Goal: Task Accomplishment & Management: Manage account settings

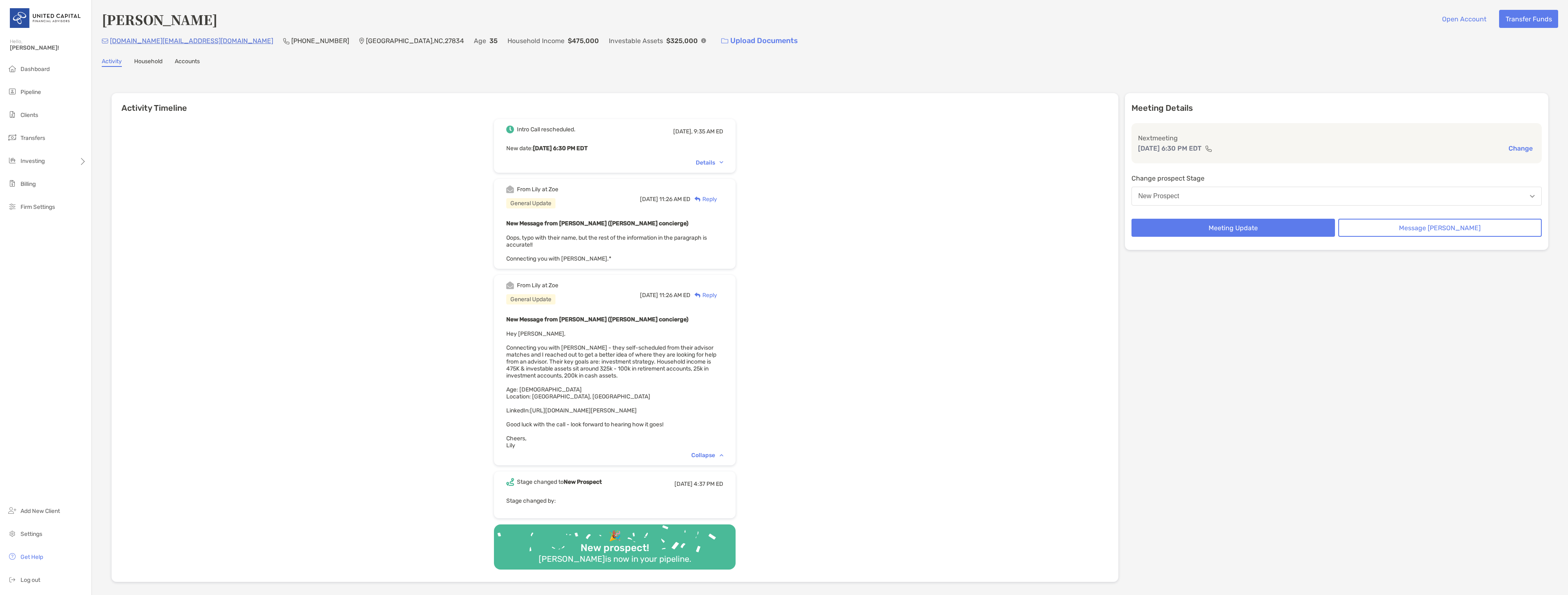
click at [41, 109] on li "Clients" at bounding box center [46, 115] width 91 height 17
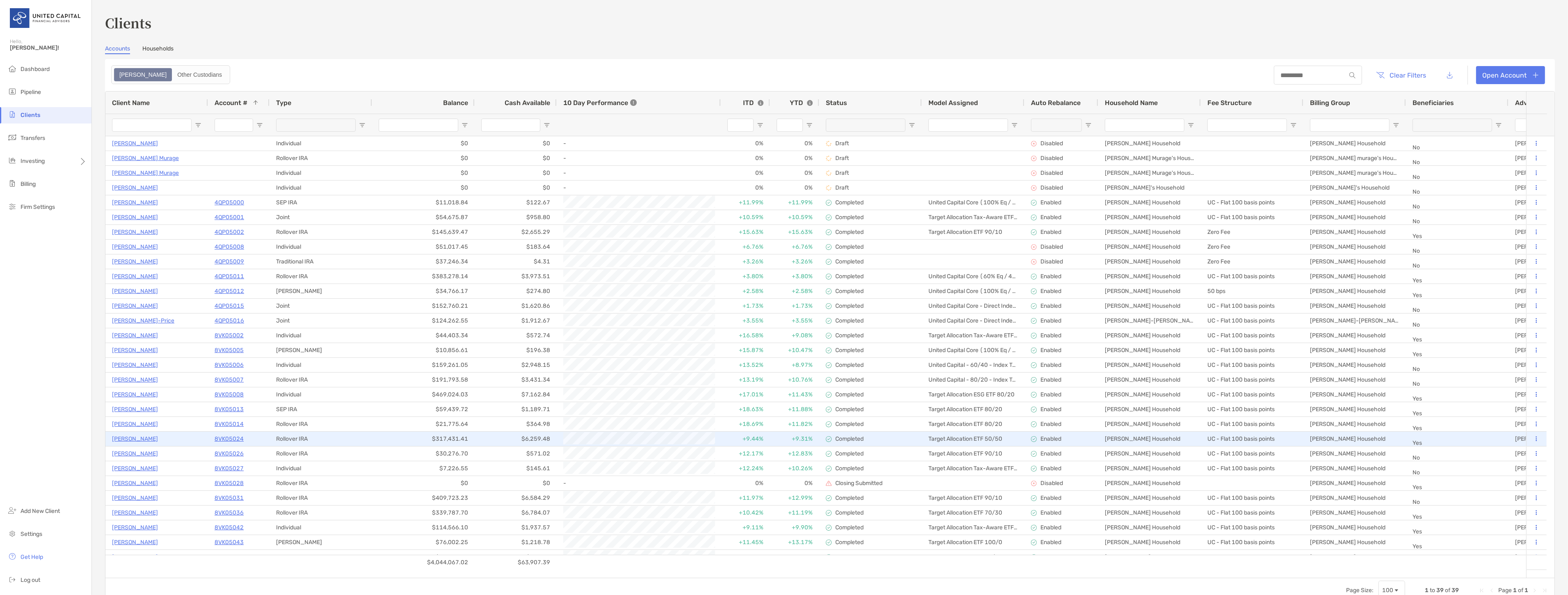
click at [138, 443] on p "[PERSON_NAME]" at bounding box center [135, 439] width 46 height 10
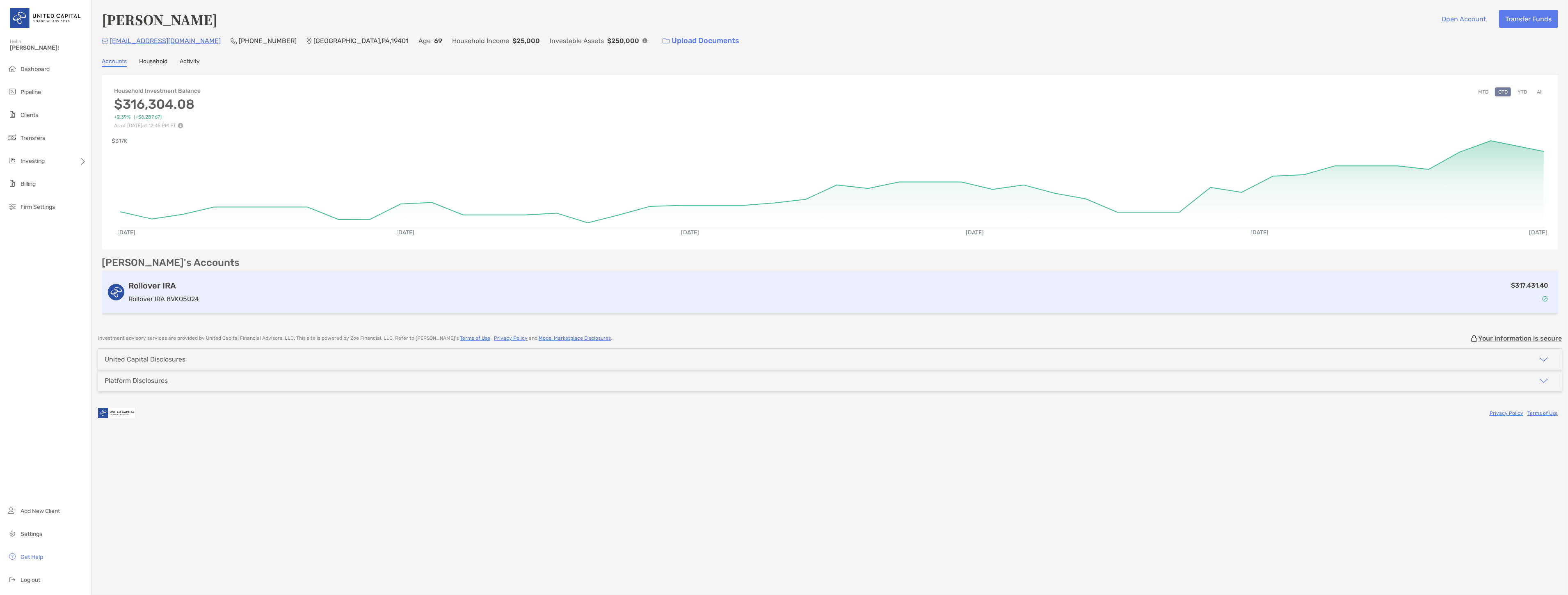
click at [172, 281] on h3 "Rollover IRA" at bounding box center [163, 286] width 70 height 10
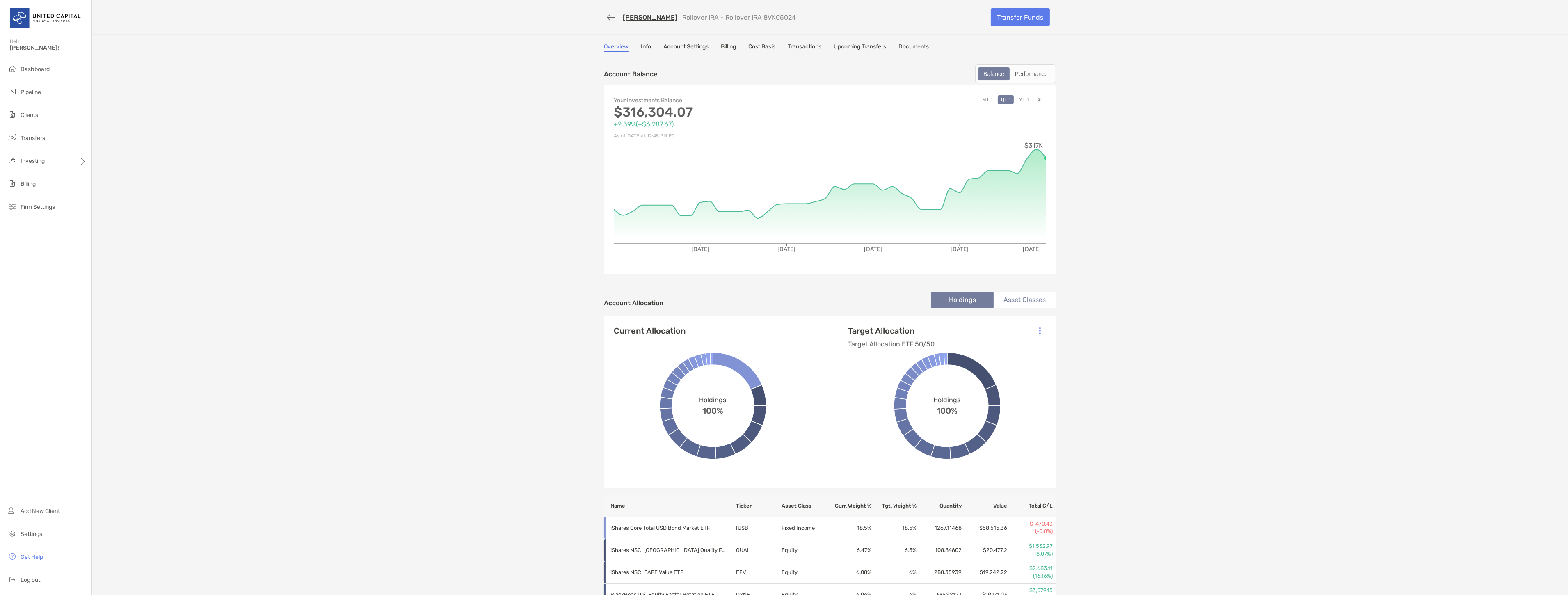
click at [641, 44] on link "Info" at bounding box center [646, 47] width 10 height 9
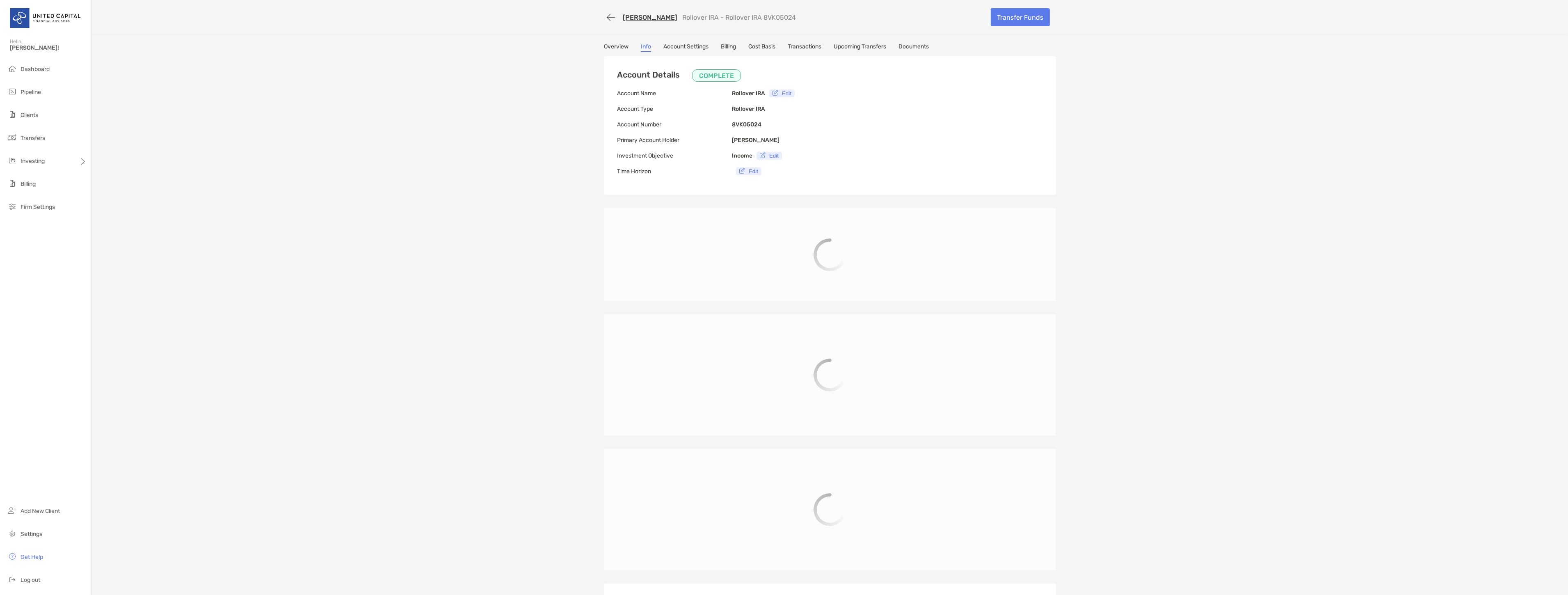
type input "**********"
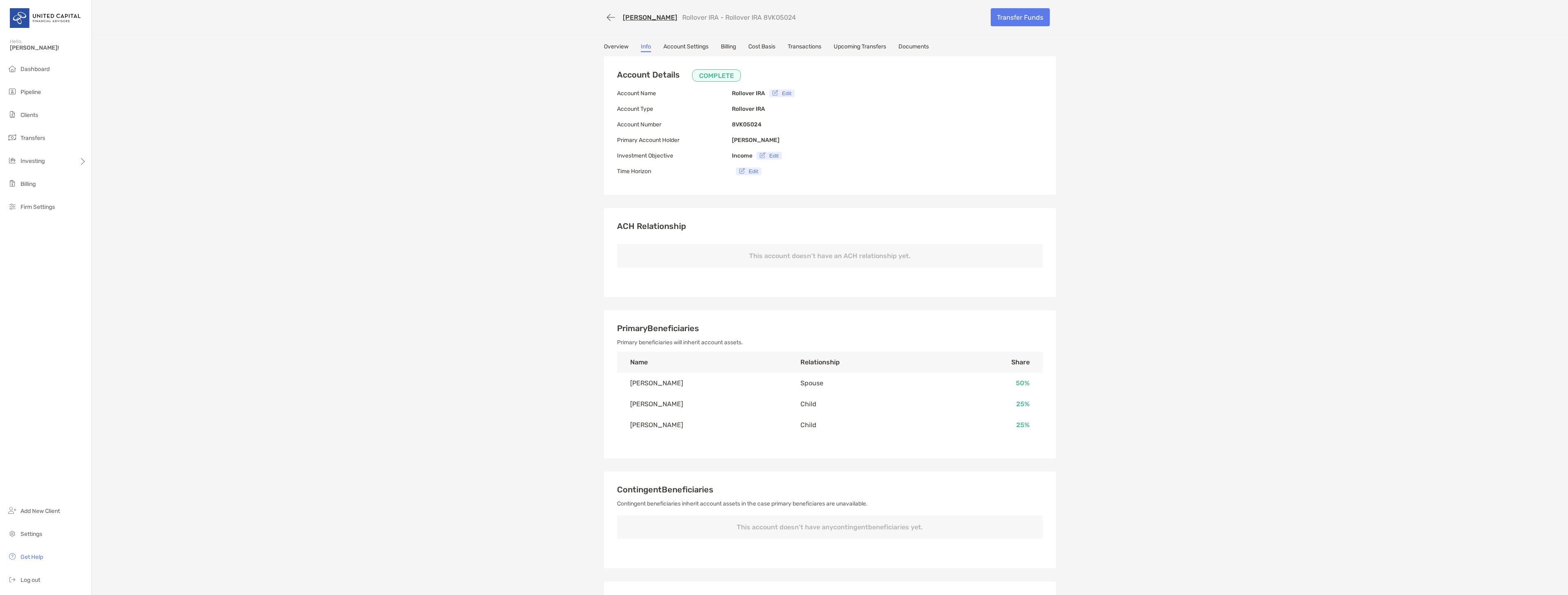
click at [616, 45] on link "Overview" at bounding box center [616, 47] width 25 height 9
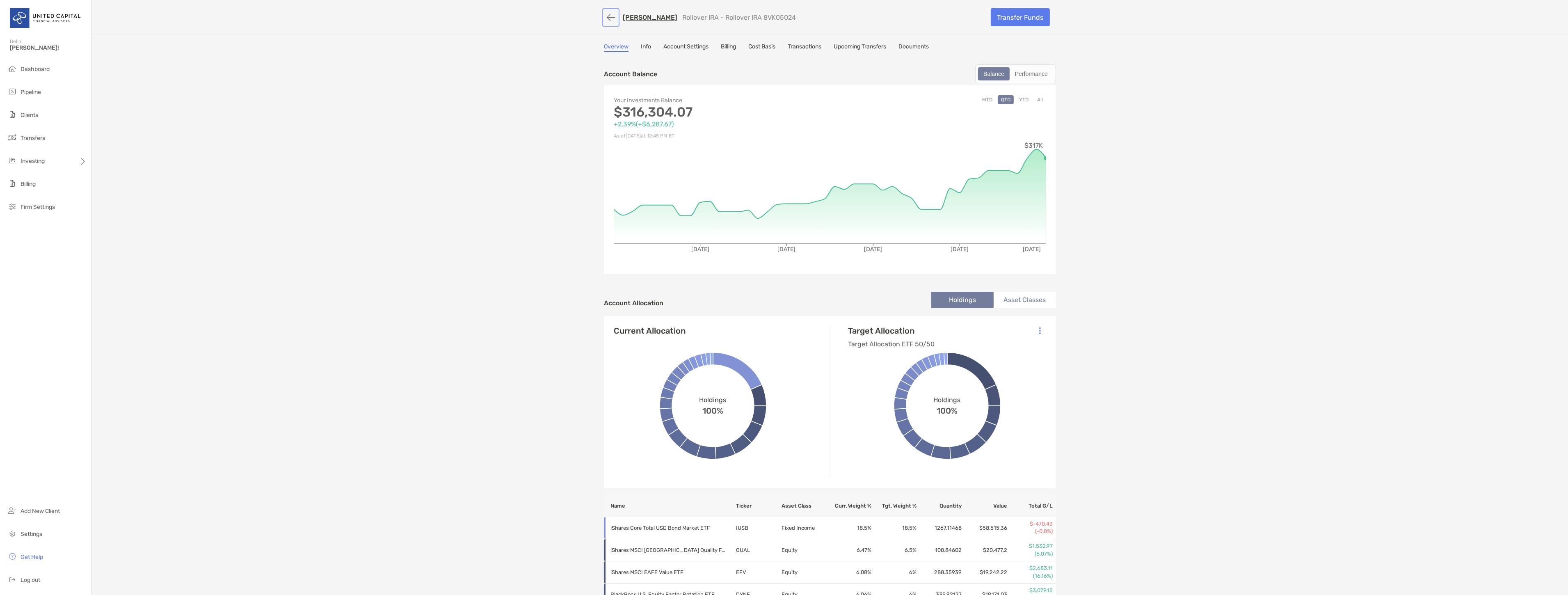
click at [610, 16] on button "button" at bounding box center [610, 17] width 14 height 15
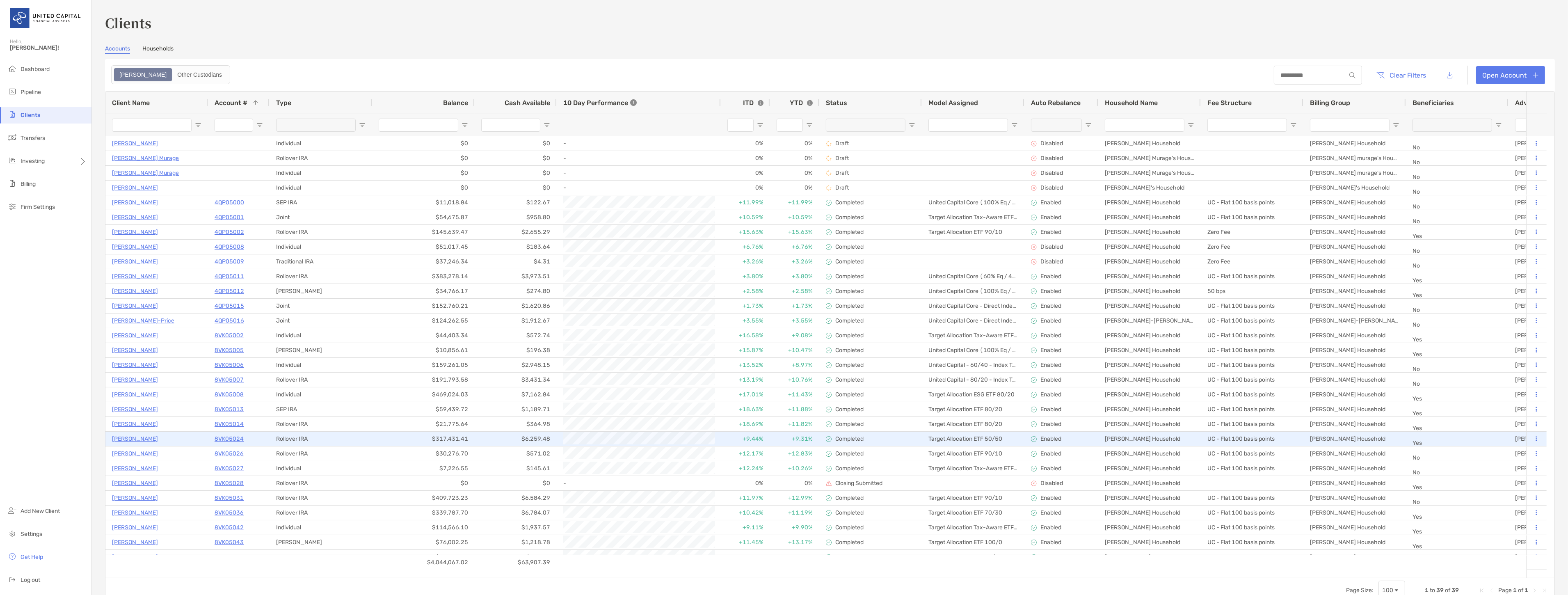
click at [1536, 436] on icon at bounding box center [1537, 438] width 1 height 5
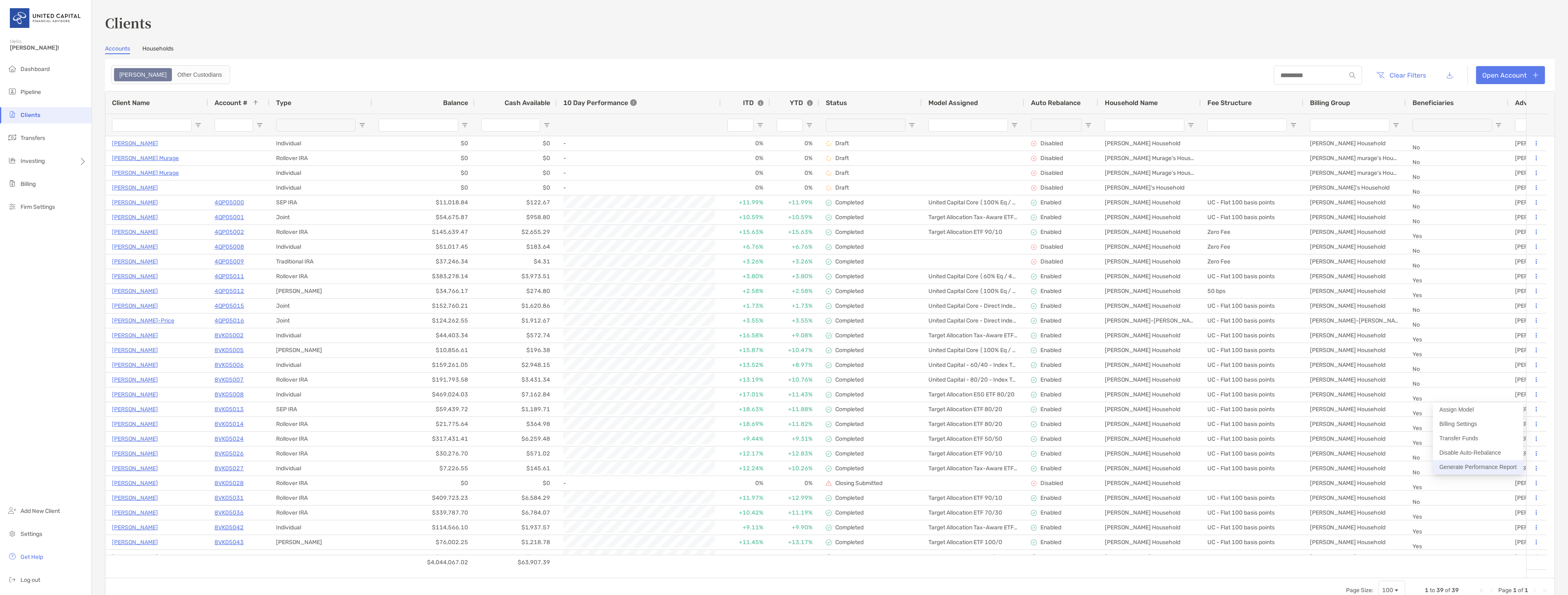
click at [1494, 463] on button "Generate Performance Report" at bounding box center [1478, 467] width 90 height 14
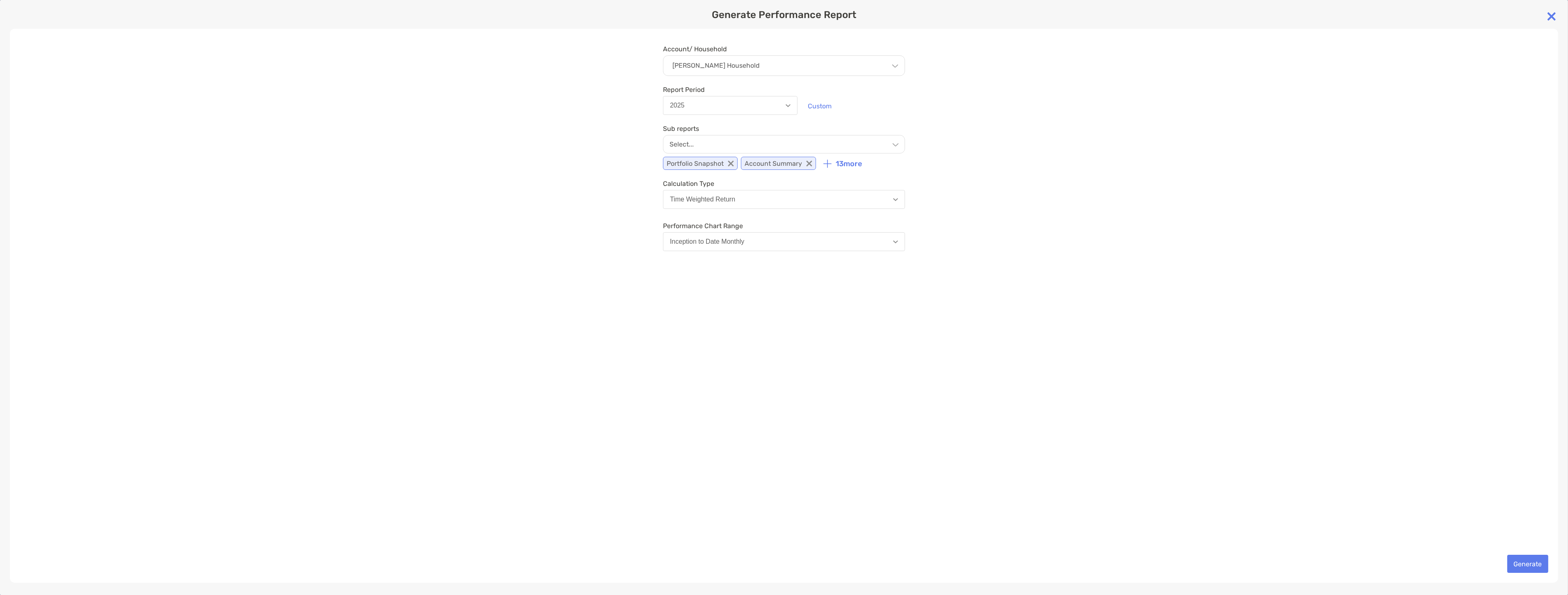
click at [846, 161] on p "13 more" at bounding box center [848, 164] width 26 height 9
click at [859, 164] on p "13 more" at bounding box center [848, 164] width 26 height 9
click at [827, 164] on img at bounding box center [827, 163] width 8 height 8
click at [885, 143] on div "Select..." at bounding box center [784, 143] width 242 height 18
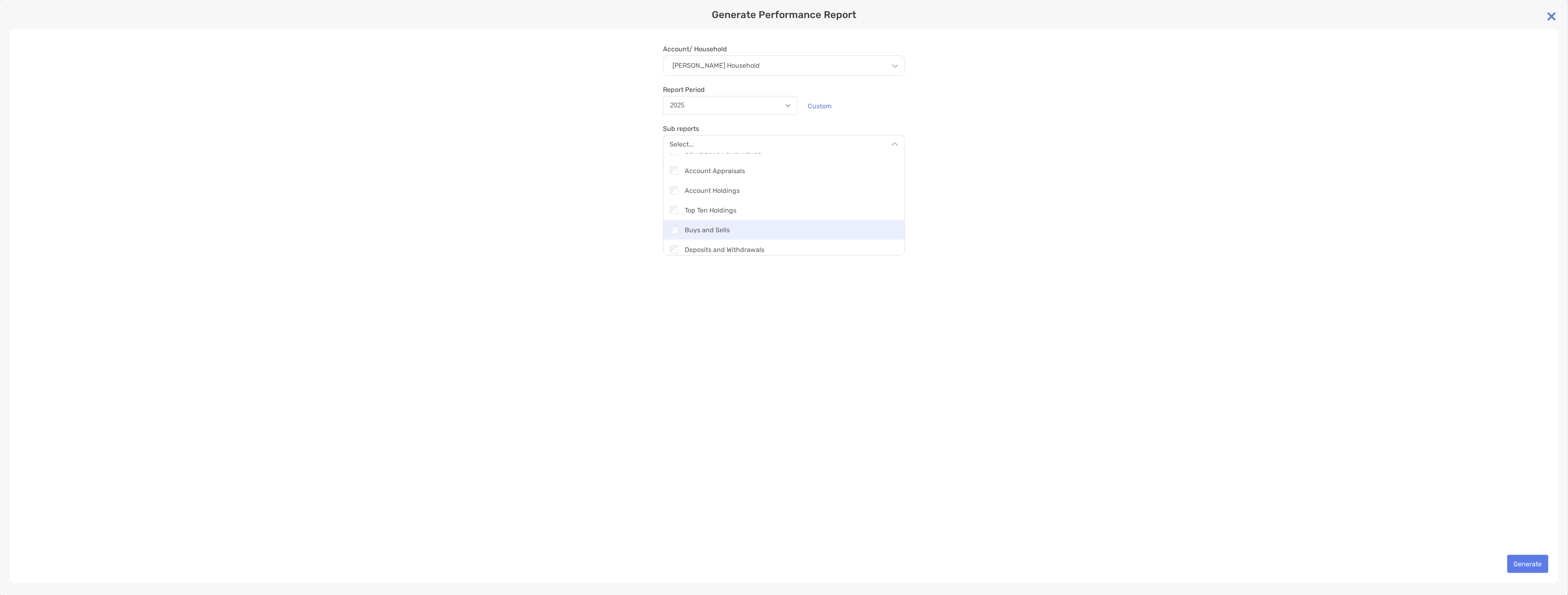
click at [670, 226] on div at bounding box center [673, 229] width 8 height 8
click at [1522, 560] on button "Generate" at bounding box center [1527, 563] width 41 height 18
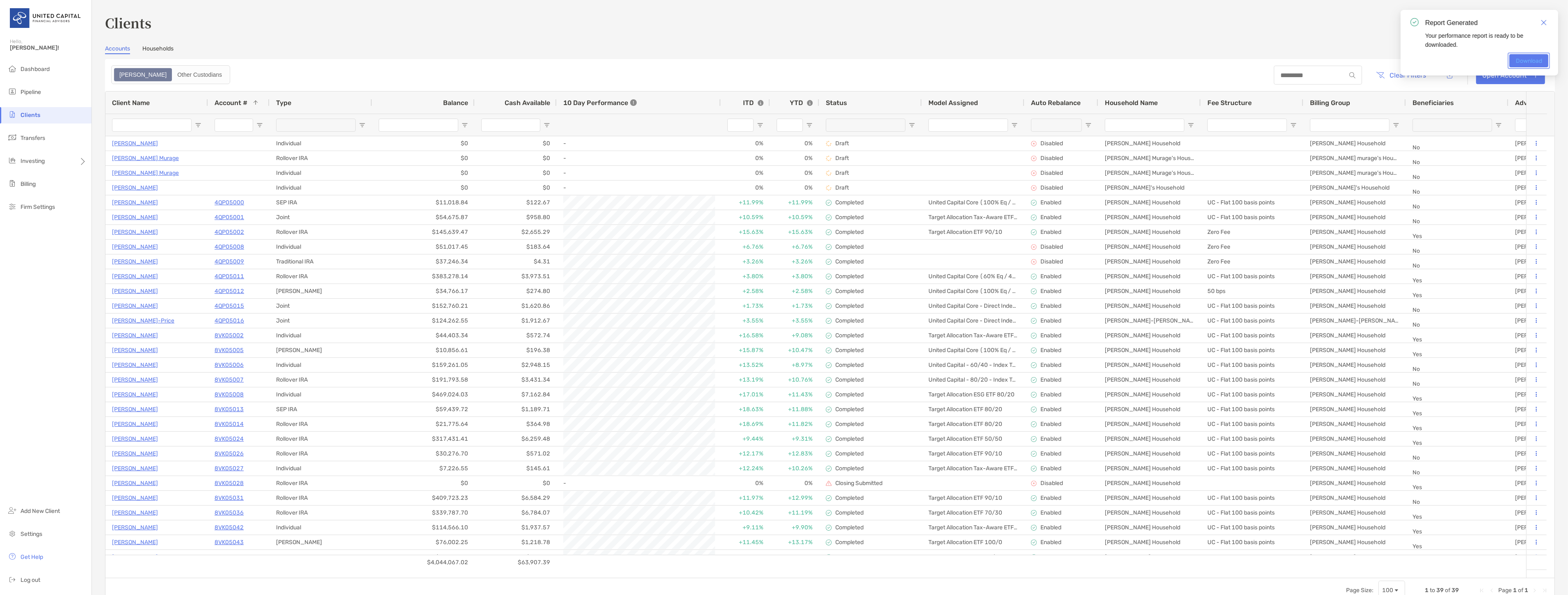
click at [1519, 62] on link "Download" at bounding box center [1529, 61] width 39 height 13
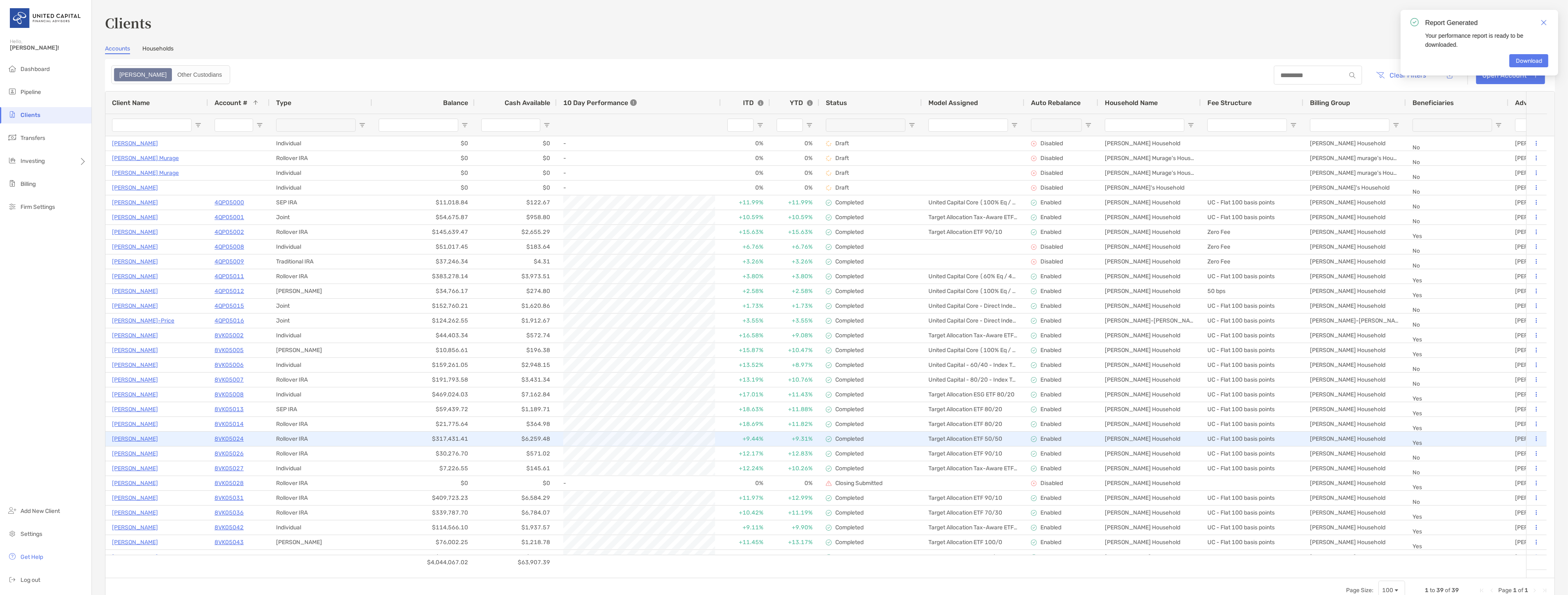
click at [138, 437] on p "[PERSON_NAME]" at bounding box center [135, 439] width 46 height 10
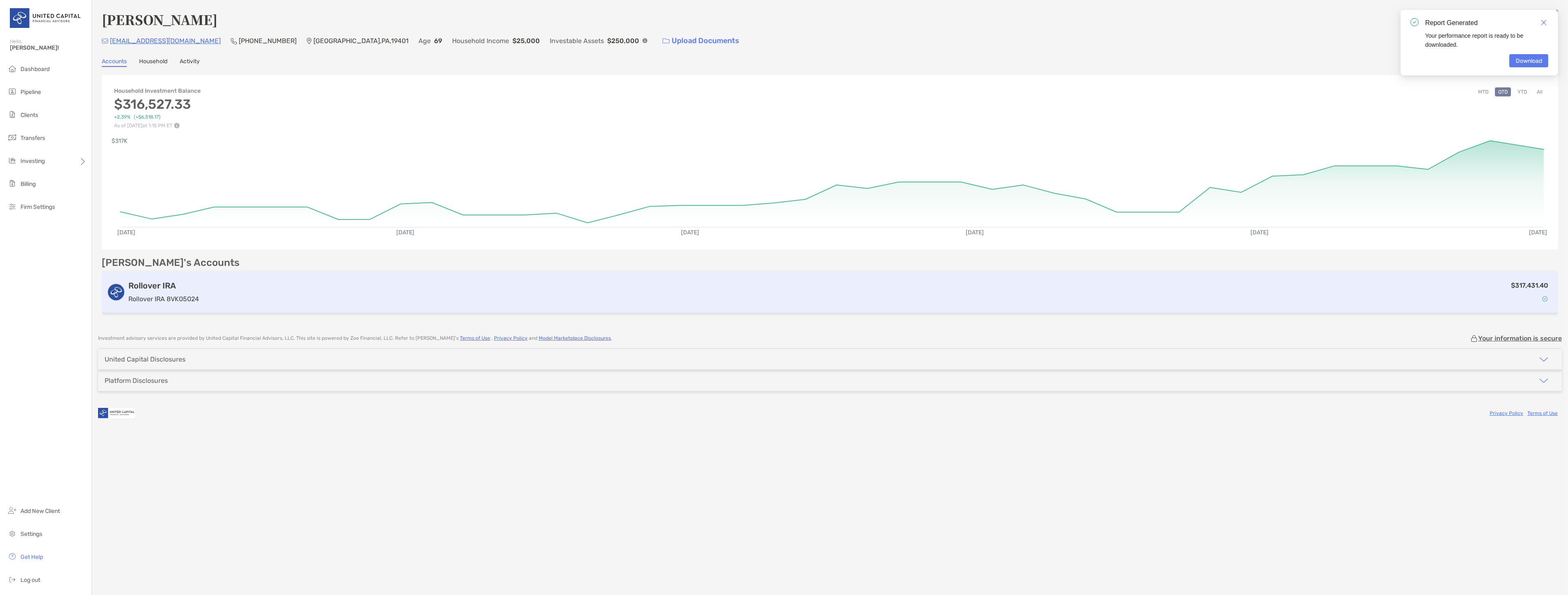
click at [521, 289] on div "$317,431.40" at bounding box center [877, 292] width 1351 height 24
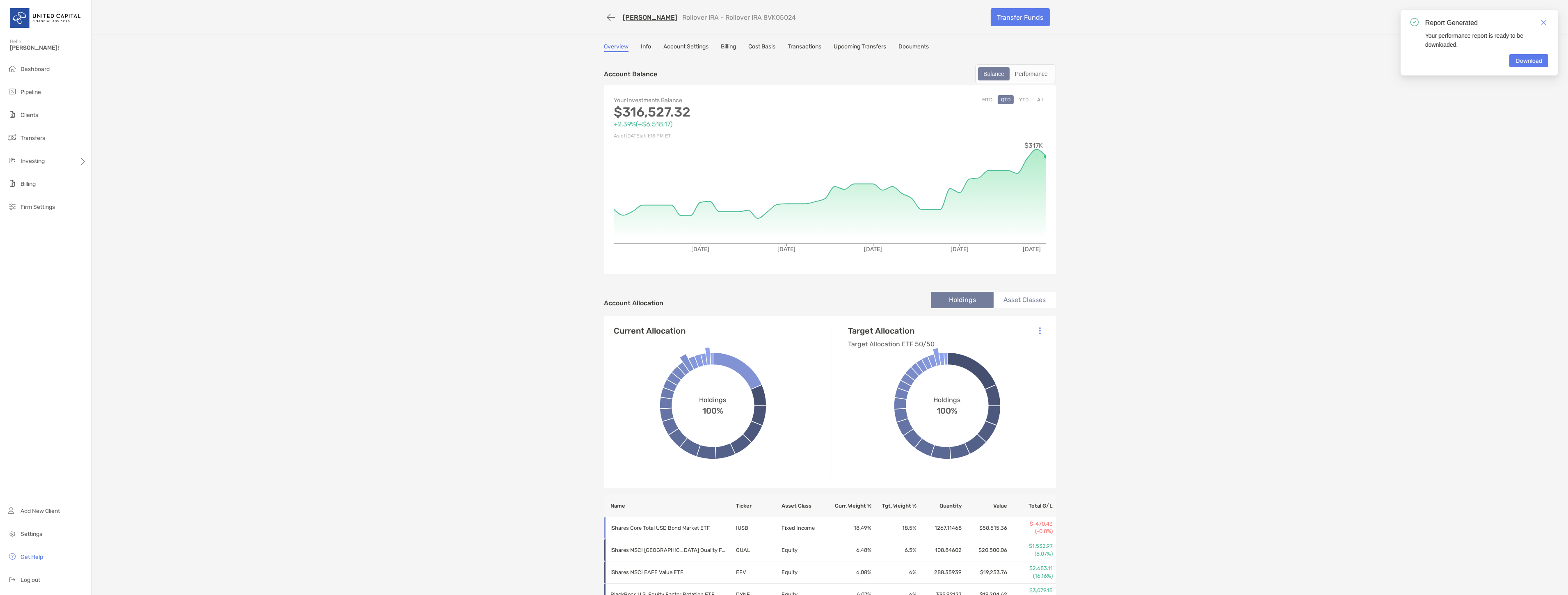
click at [692, 46] on link "Account Settings" at bounding box center [686, 47] width 45 height 9
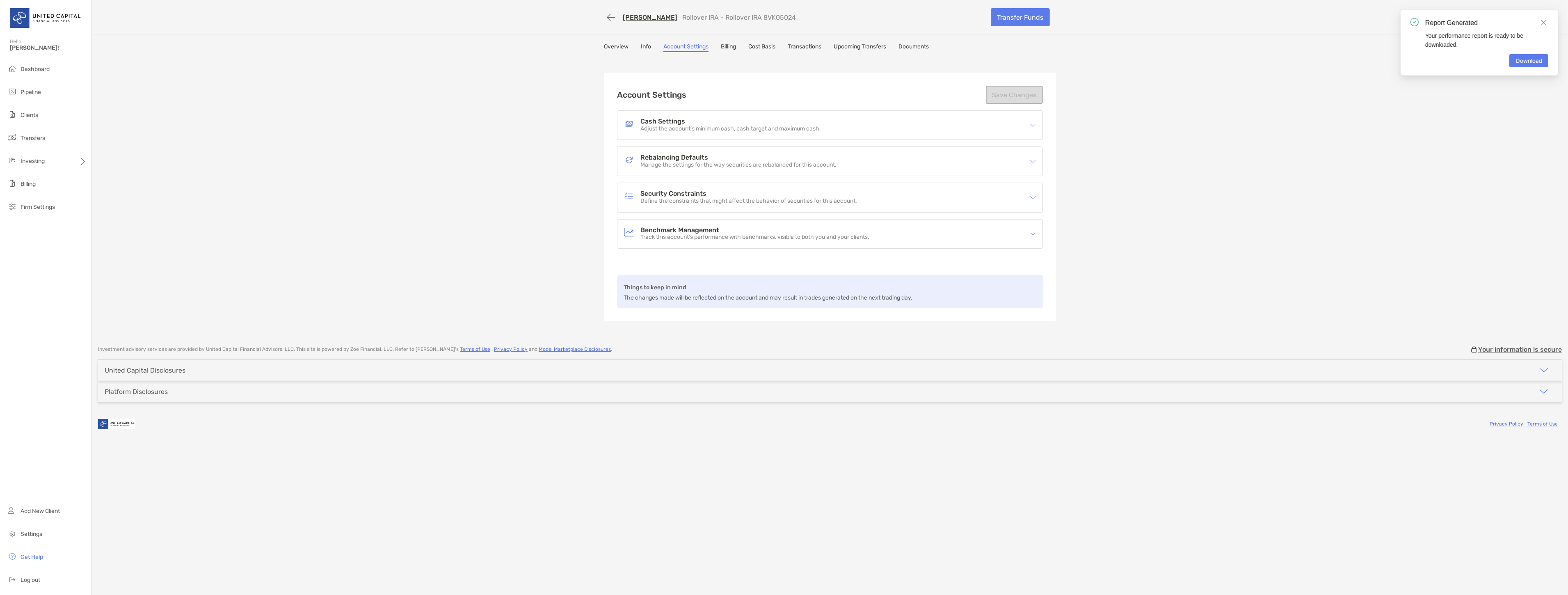
click at [461, 252] on div "[PERSON_NAME] Rollover IRA - Rollover IRA 8VK05024 Transfer Funds Overview Info…" at bounding box center [830, 169] width 1476 height 337
click at [1034, 232] on img at bounding box center [1033, 234] width 6 height 6
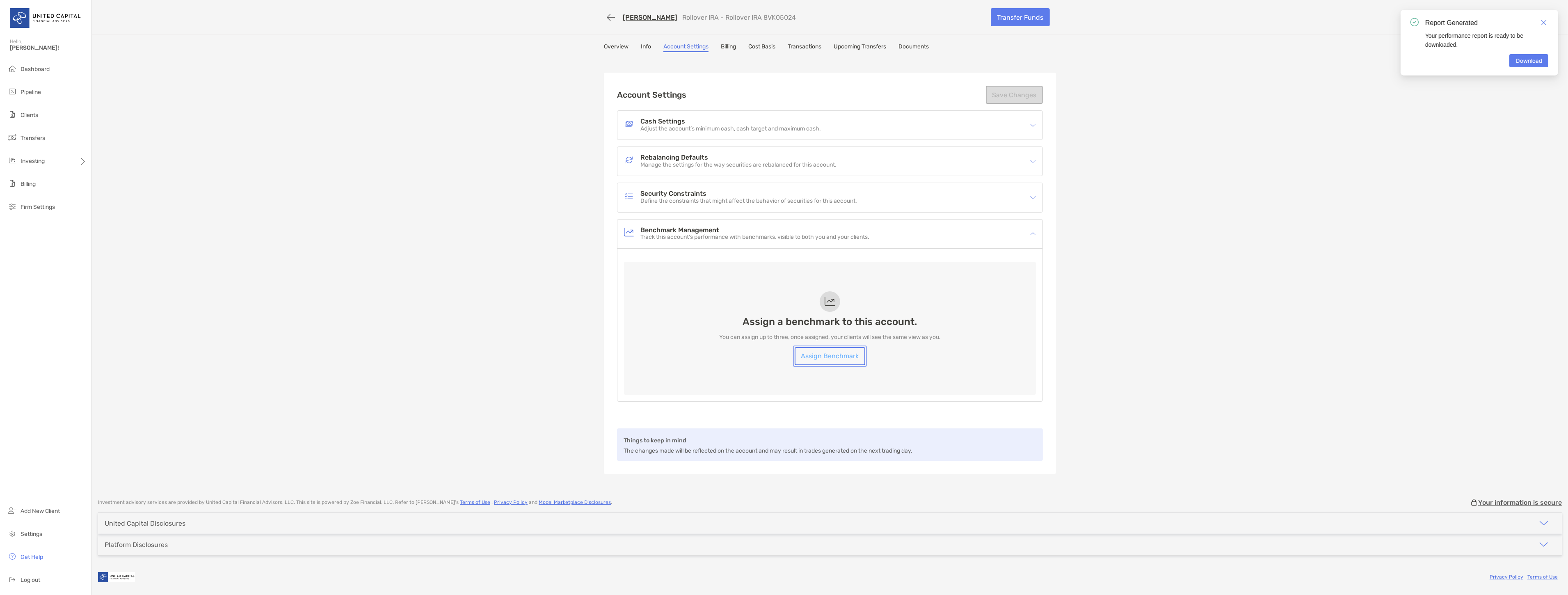
click at [814, 350] on link "Assign Benchmark" at bounding box center [830, 355] width 70 height 18
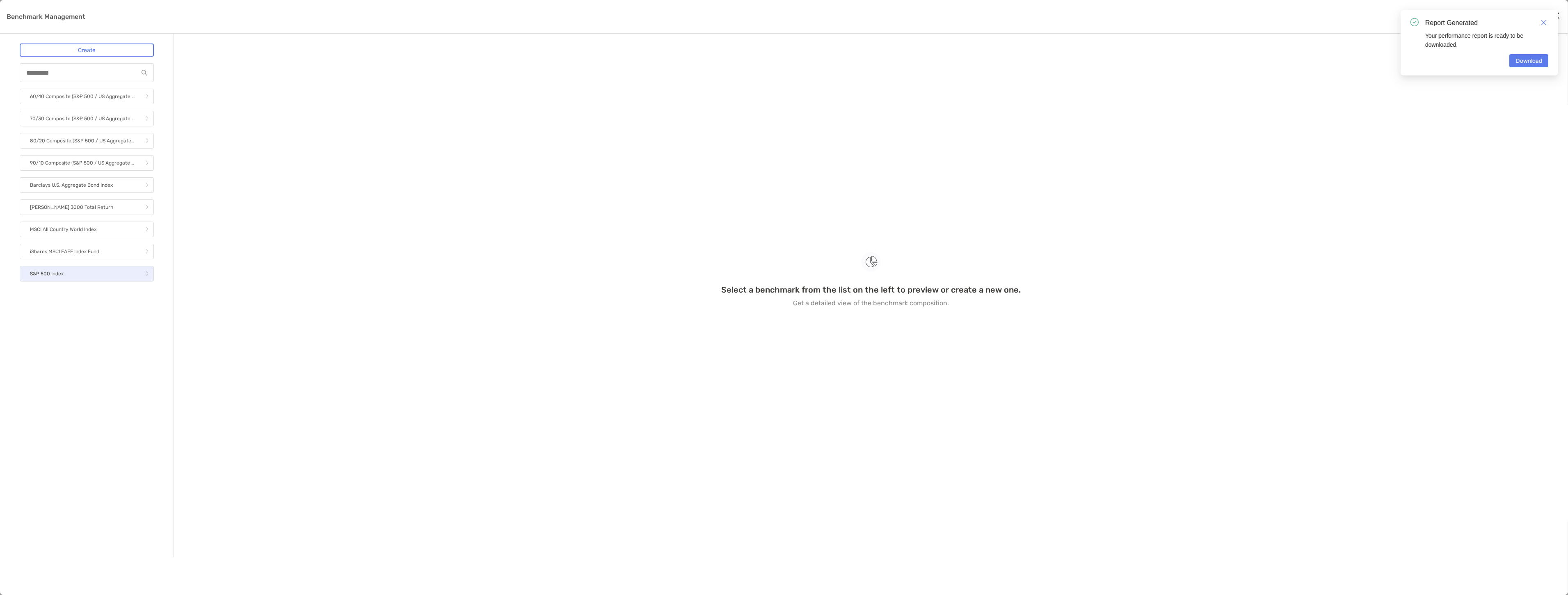
click at [95, 276] on link "S&P 500 Index" at bounding box center [86, 274] width 134 height 16
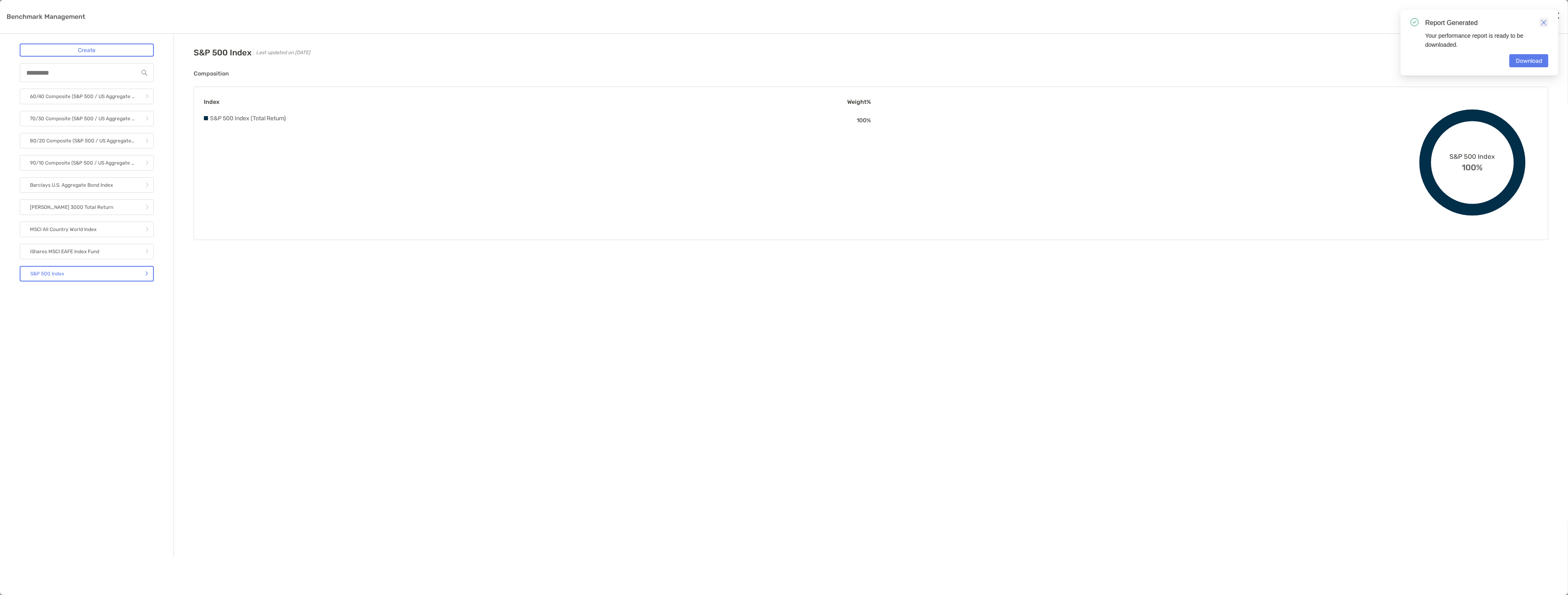
click at [1540, 21] on img "Close" at bounding box center [1543, 22] width 6 height 6
click at [1538, 51] on button "Assign" at bounding box center [1531, 52] width 33 height 18
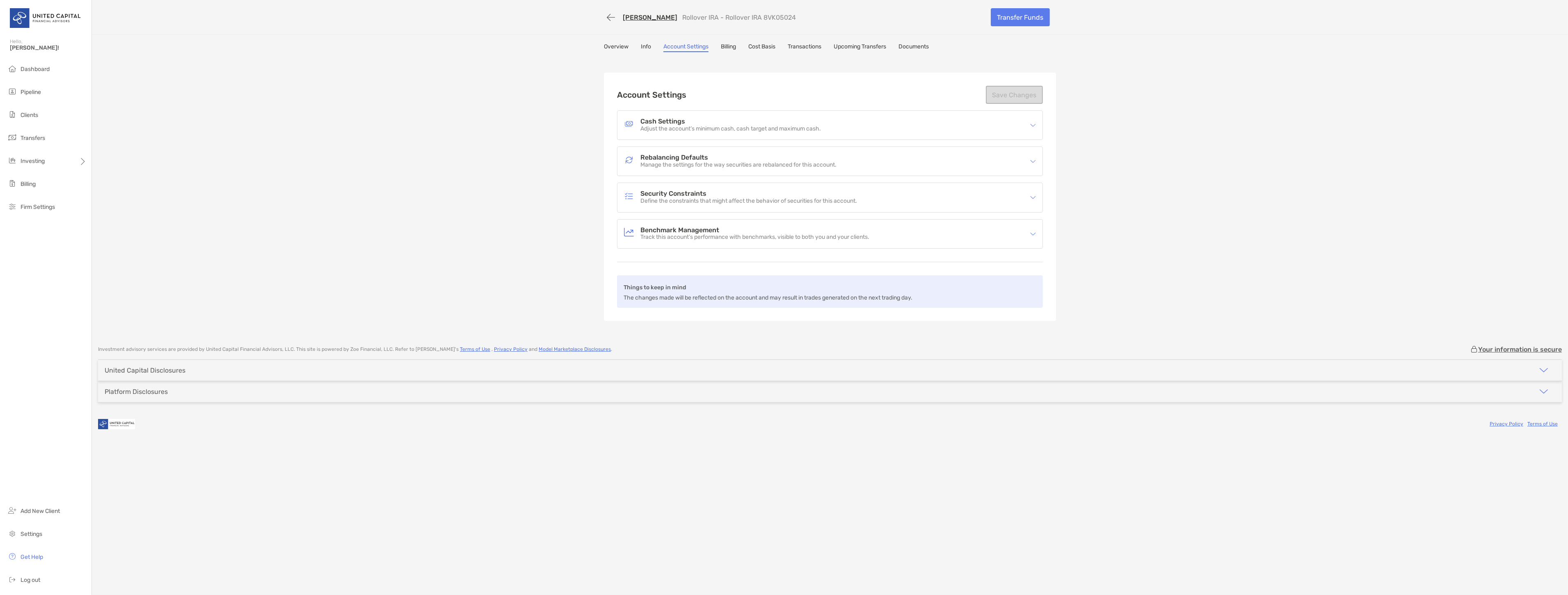
click at [803, 221] on div "Benchmark Management Track this account’s performance with benchmarks, visible …" at bounding box center [830, 234] width 425 height 29
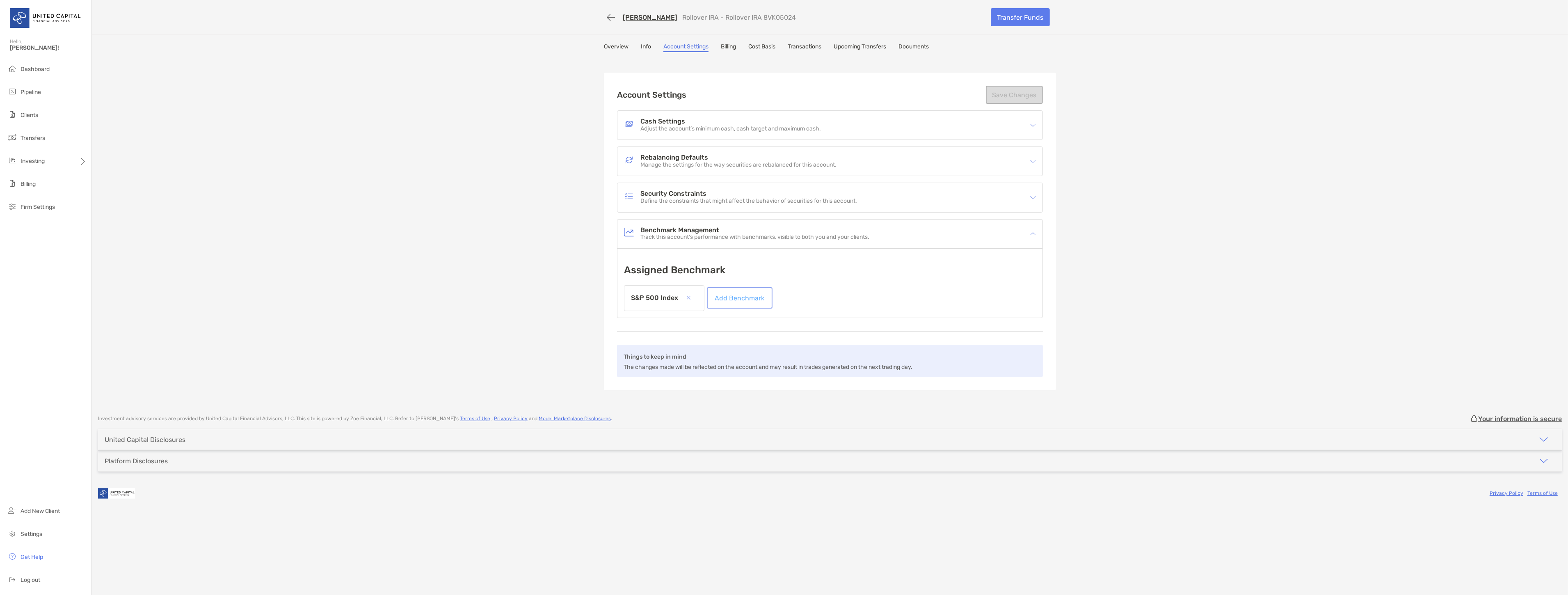
click at [720, 294] on link "Add Benchmark" at bounding box center [740, 298] width 62 height 18
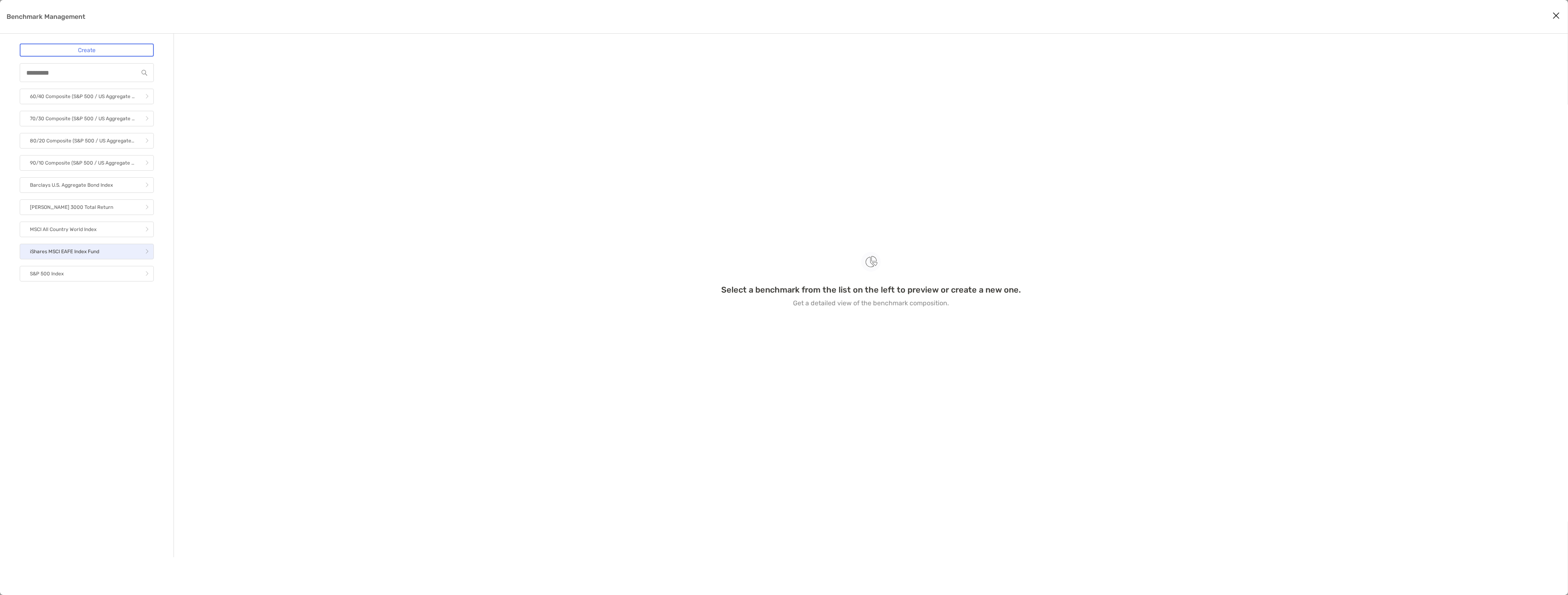
click at [90, 248] on p "iShares MSCI EAFE Index Fund" at bounding box center [64, 252] width 69 height 10
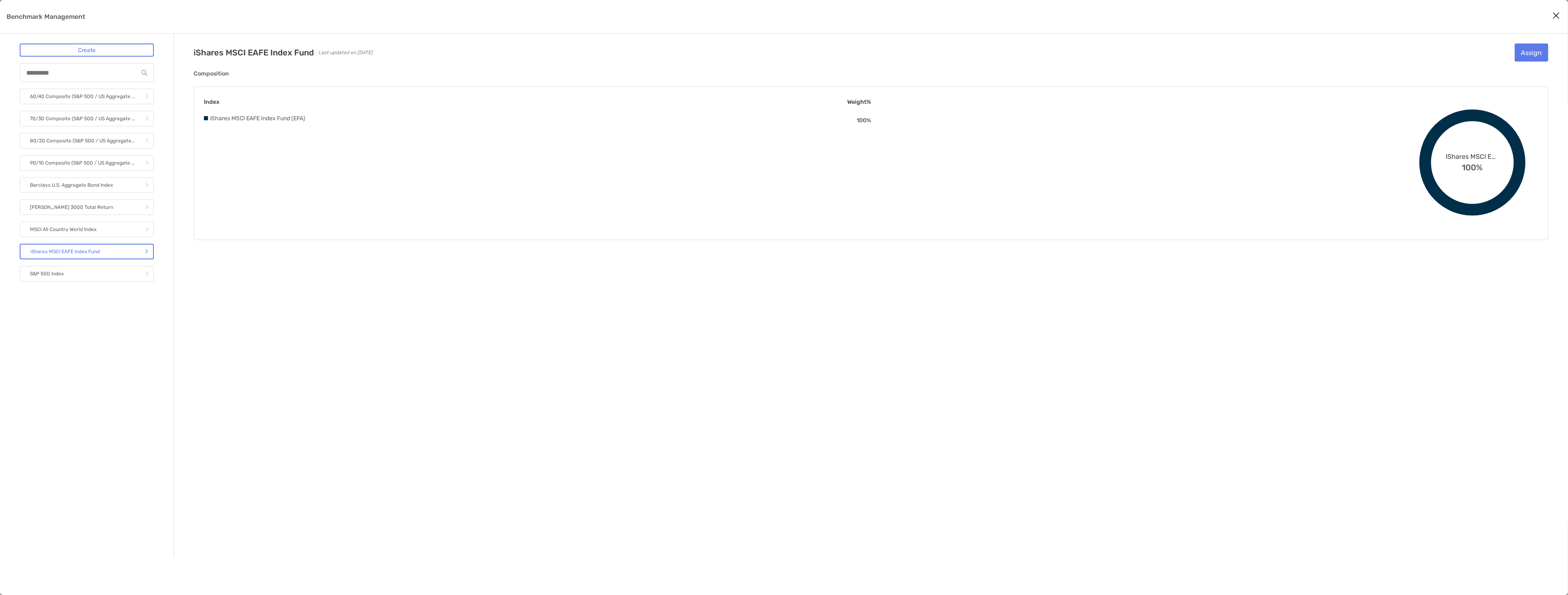
click at [1535, 63] on div "iShares MSCI EAFE Index Fund Last updated on [DATE] Assign Composition Index We…" at bounding box center [870, 141] width 1354 height 196
click at [1527, 54] on button "Assign" at bounding box center [1531, 52] width 33 height 18
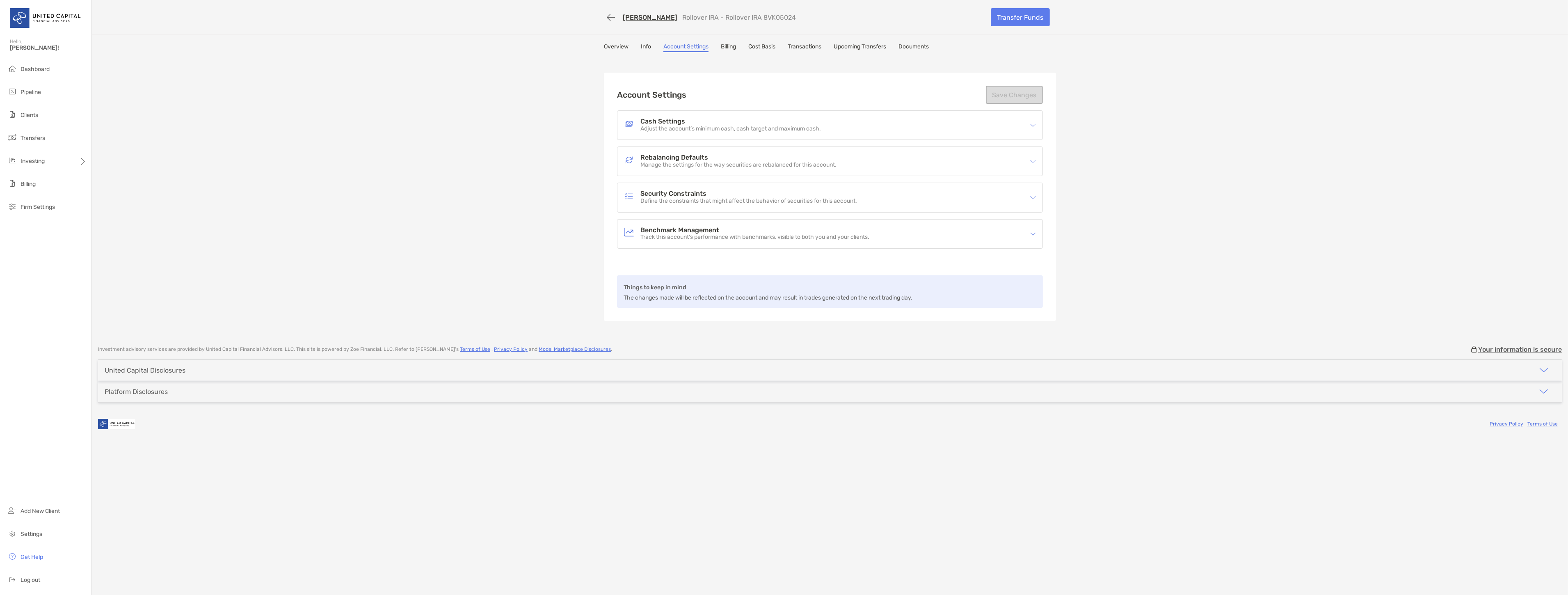
click at [882, 229] on div "Benchmark Management Track this account’s performance with benchmarks, visible …" at bounding box center [825, 234] width 401 height 19
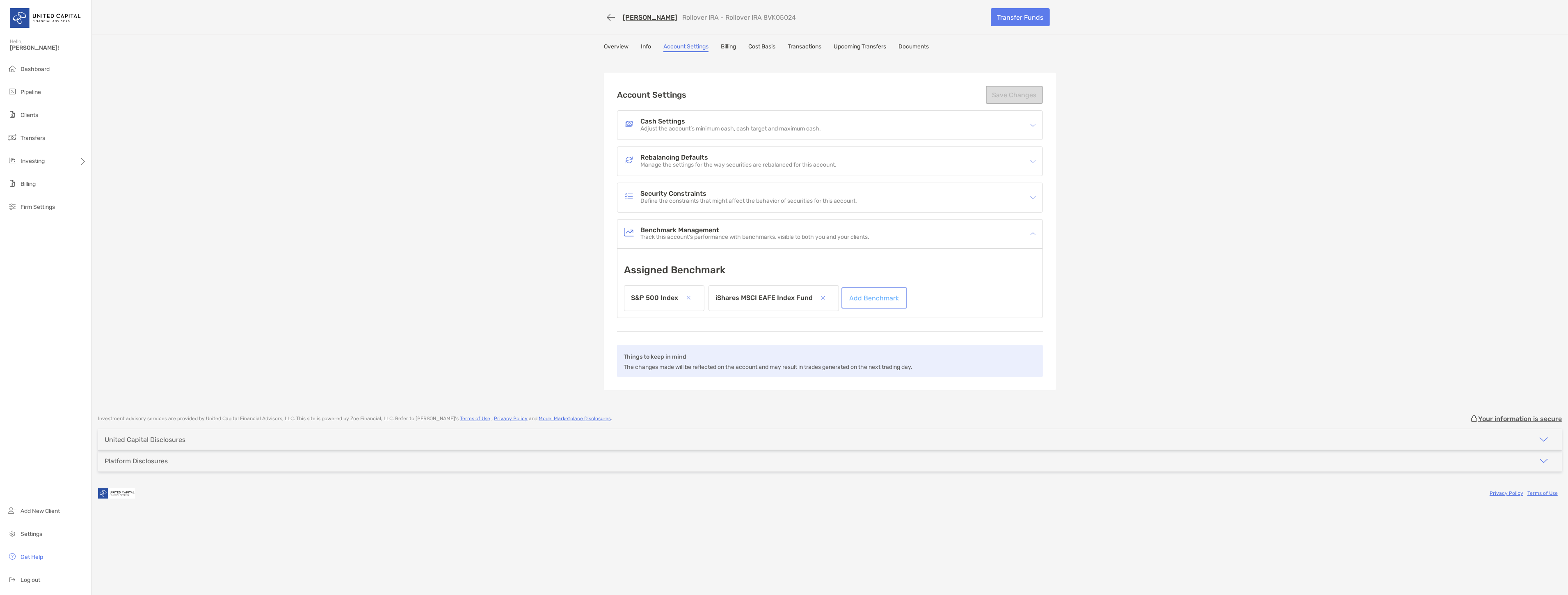
click at [877, 292] on link "Add Benchmark" at bounding box center [874, 298] width 62 height 18
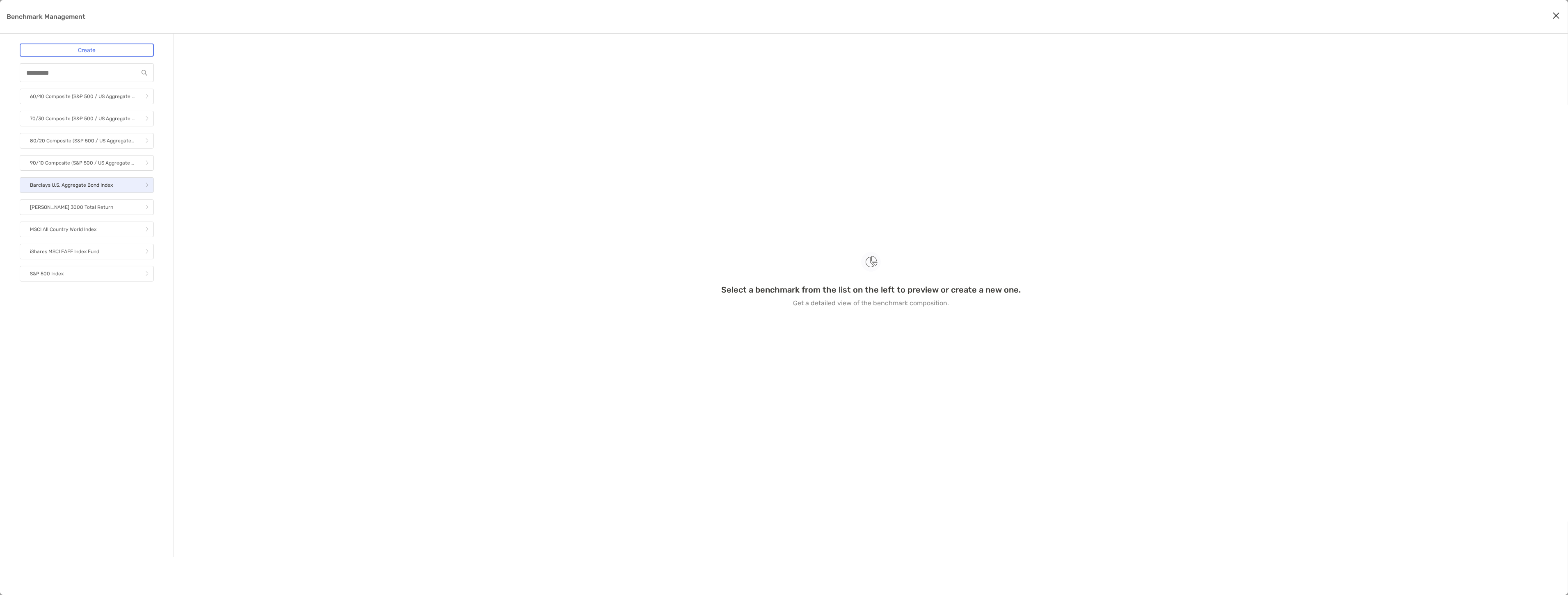
click at [81, 190] on link "Barclays U.S. Aggregate Bond Index" at bounding box center [86, 185] width 134 height 16
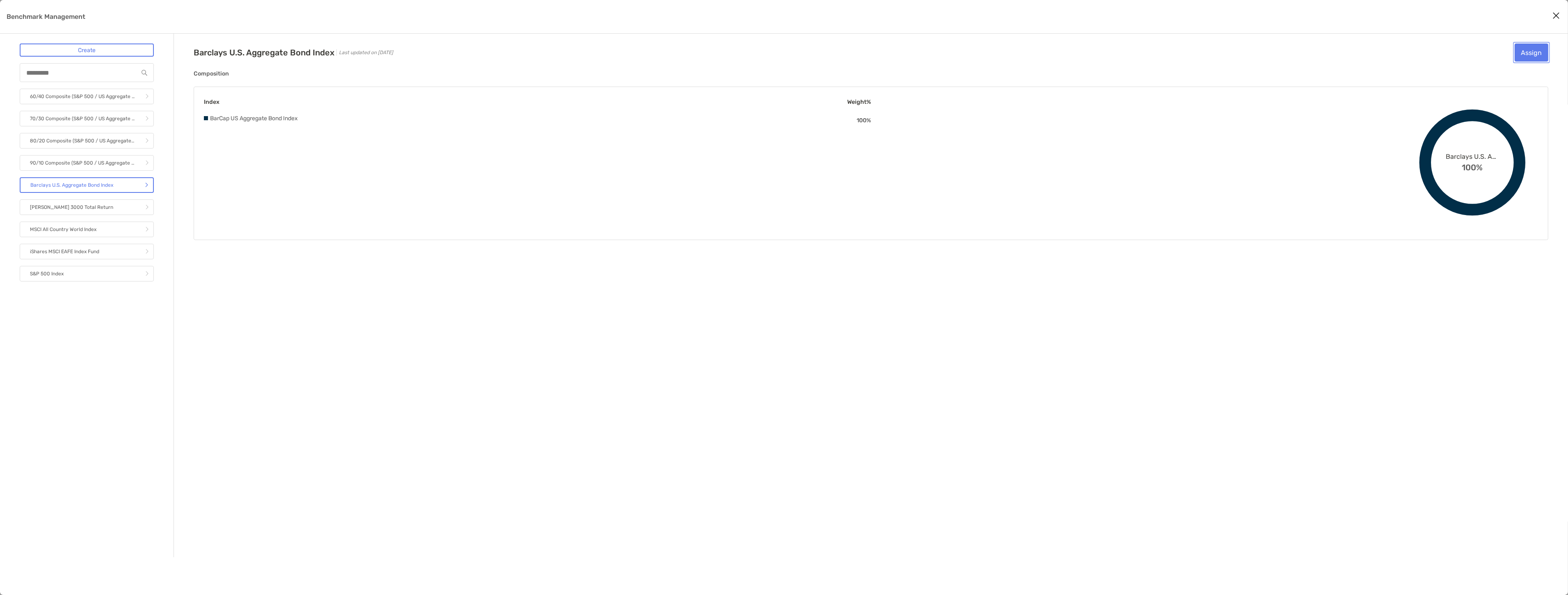
click at [1538, 50] on button "Assign" at bounding box center [1531, 52] width 33 height 18
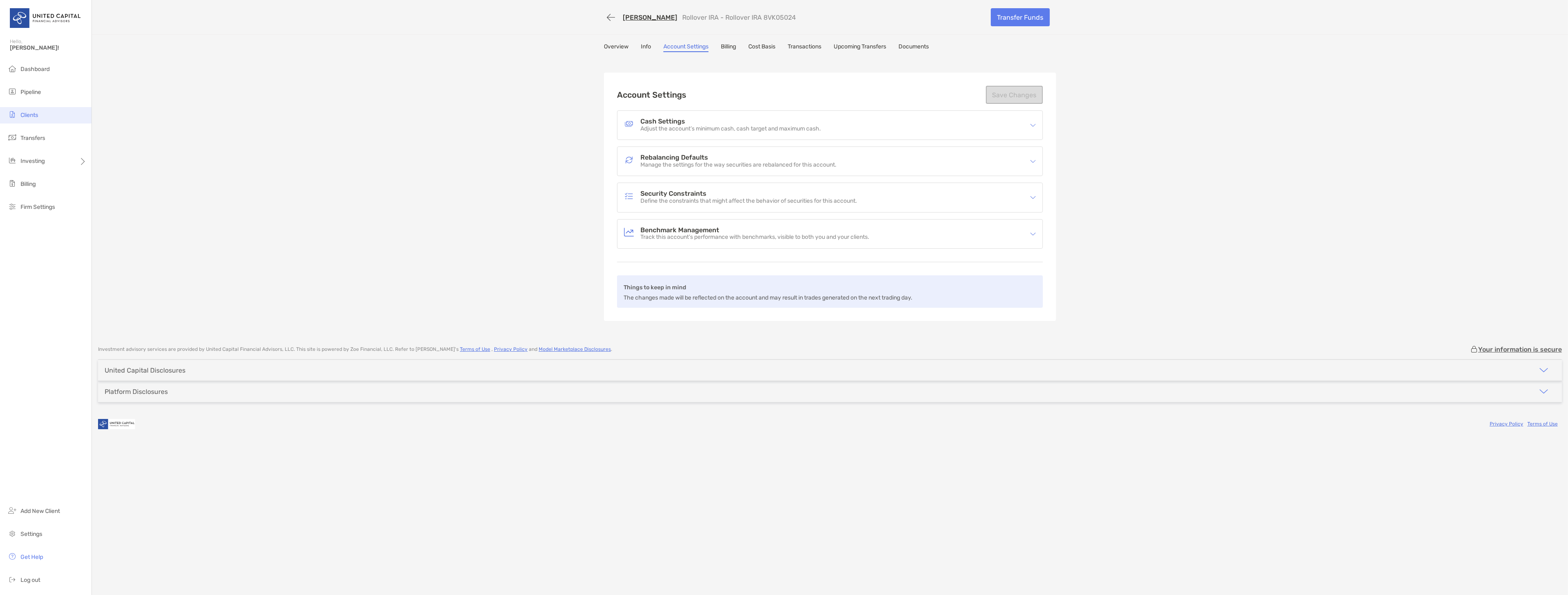
click at [80, 118] on li "Clients" at bounding box center [46, 115] width 91 height 17
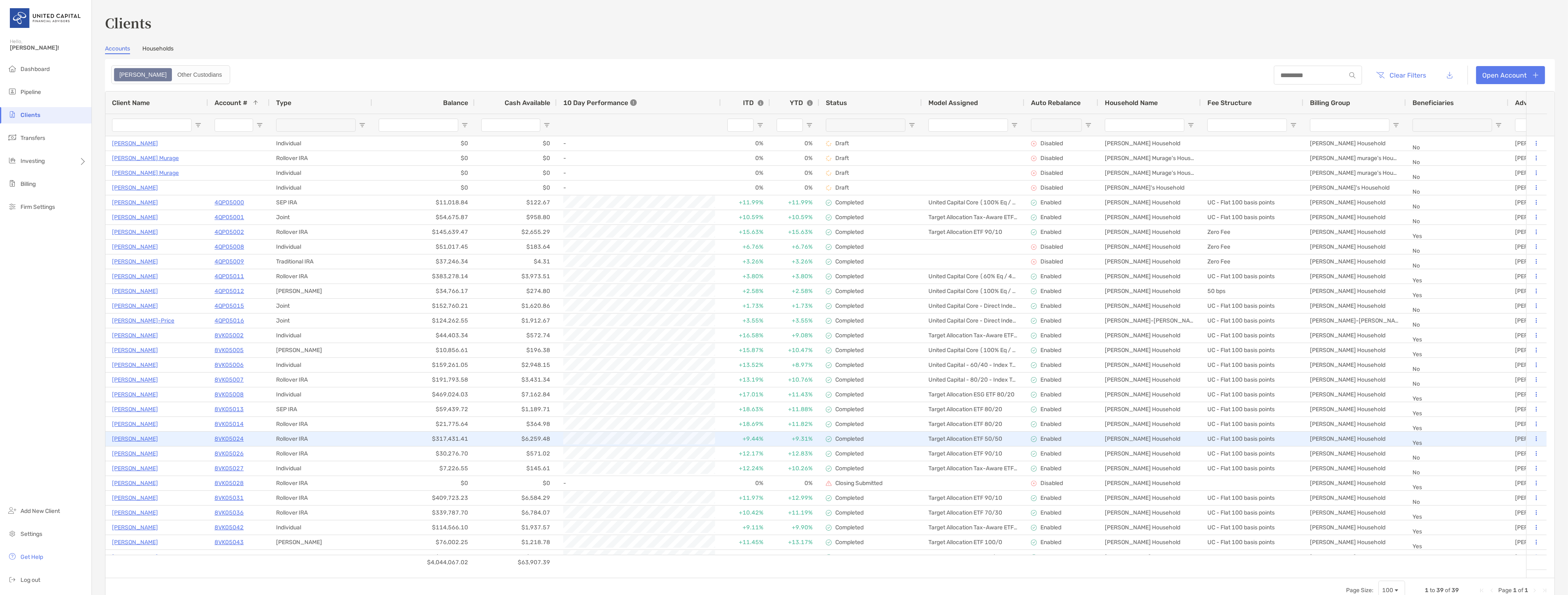
click at [1536, 436] on icon at bounding box center [1537, 438] width 1 height 5
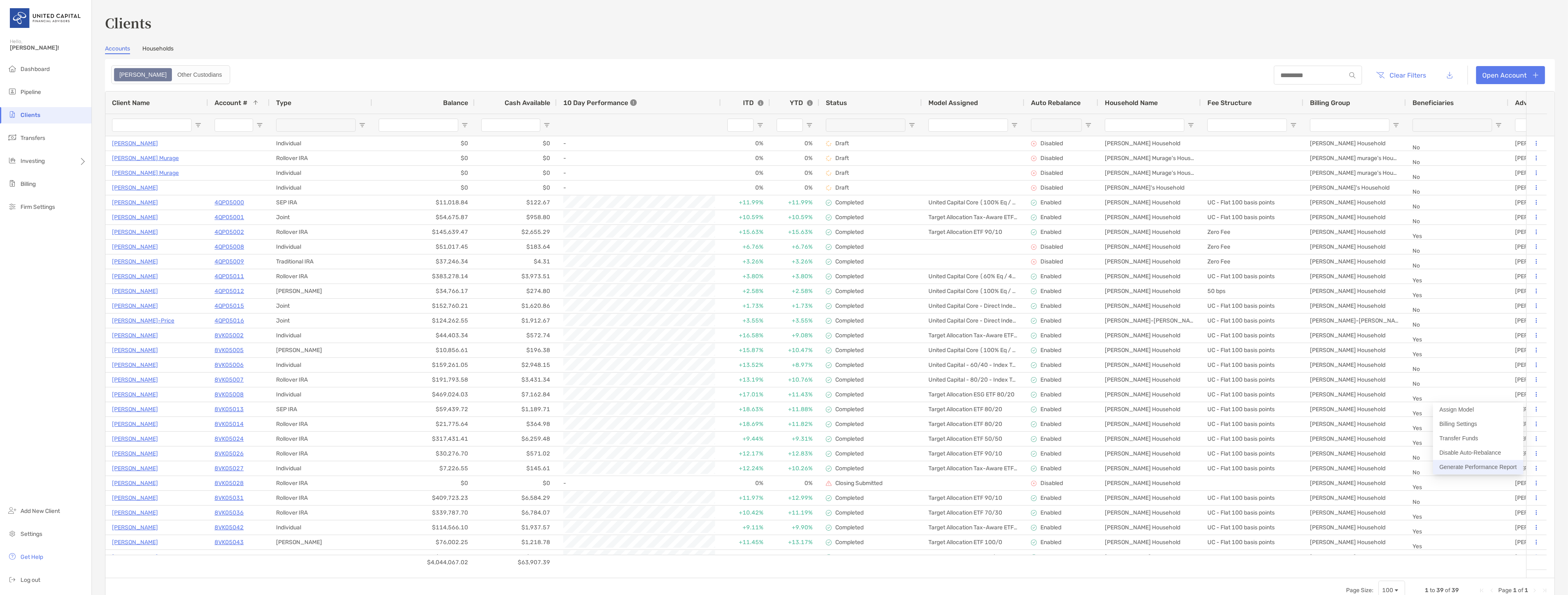
click at [1491, 463] on button "Generate Performance Report" at bounding box center [1478, 467] width 90 height 14
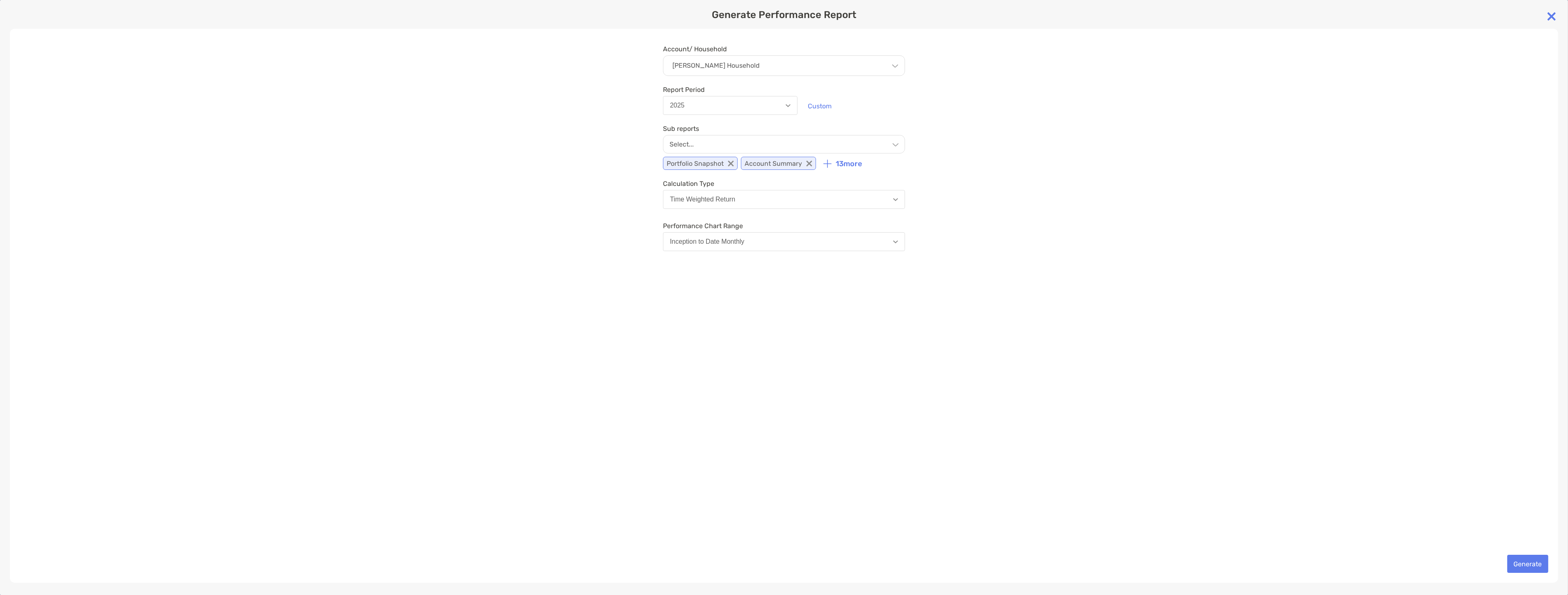
click at [844, 164] on p "13 more" at bounding box center [848, 164] width 26 height 9
click at [896, 143] on icon at bounding box center [895, 143] width 7 height 7
click at [744, 203] on div "Checkbox Buys and Sells" at bounding box center [783, 197] width 241 height 20
click at [1526, 560] on button "Generate" at bounding box center [1527, 563] width 41 height 18
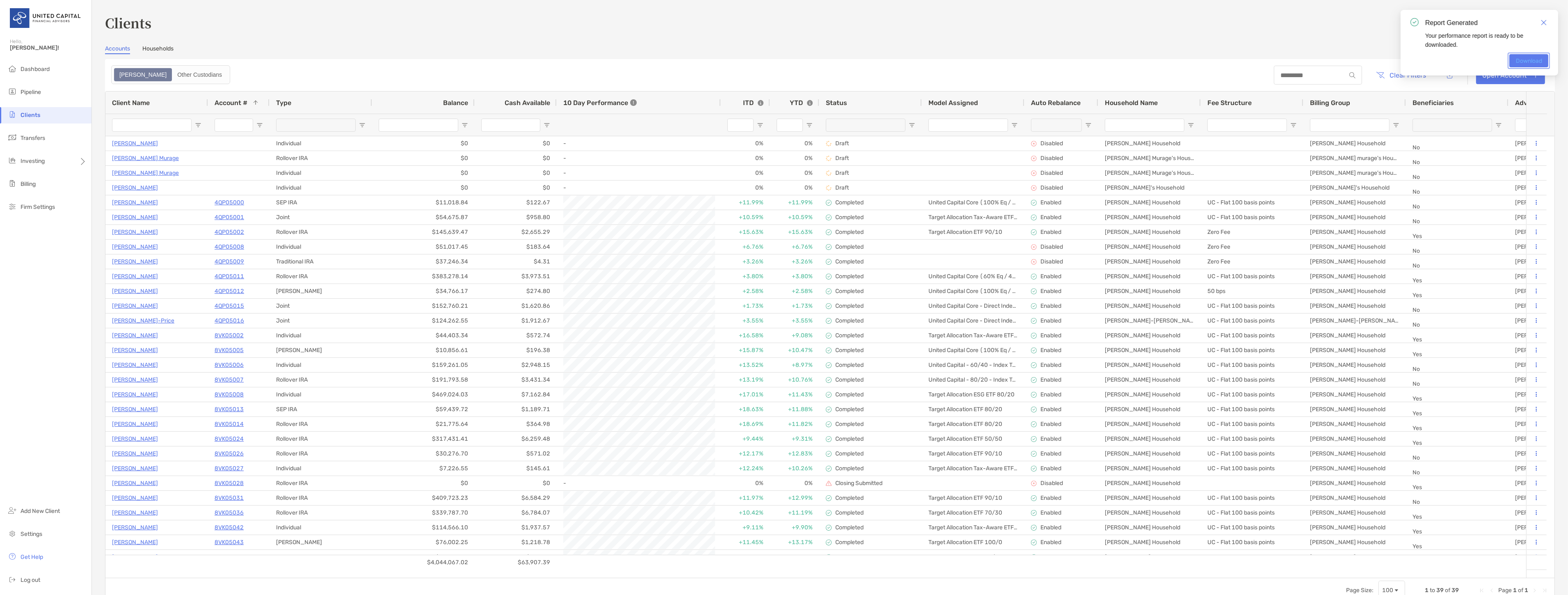
click at [1529, 59] on link "Download" at bounding box center [1529, 61] width 39 height 13
click at [1530, 60] on link "Download" at bounding box center [1529, 61] width 39 height 13
